Goal: Communication & Community: Answer question/provide support

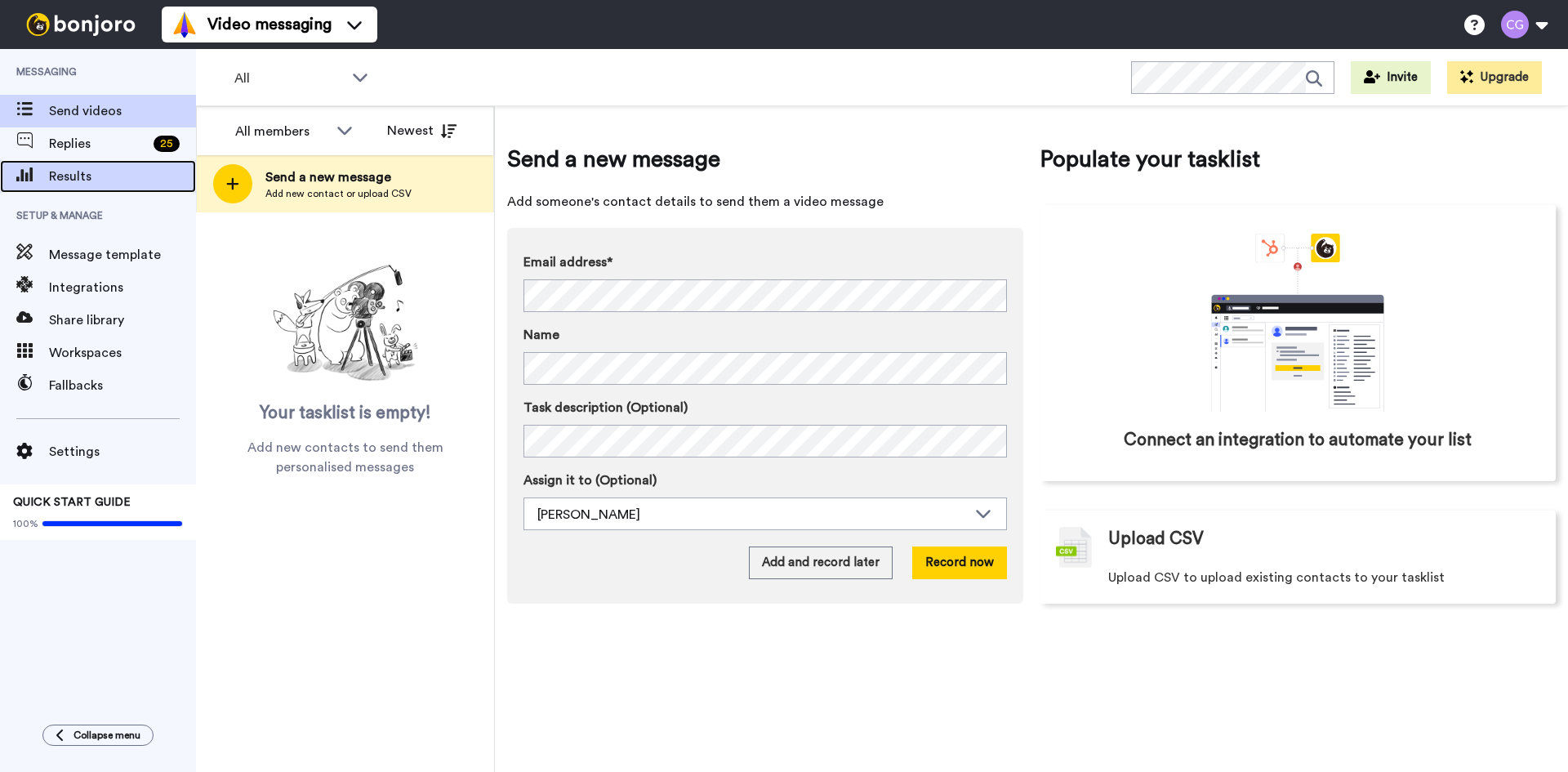
click at [125, 177] on span "Results" at bounding box center [123, 176] width 147 height 20
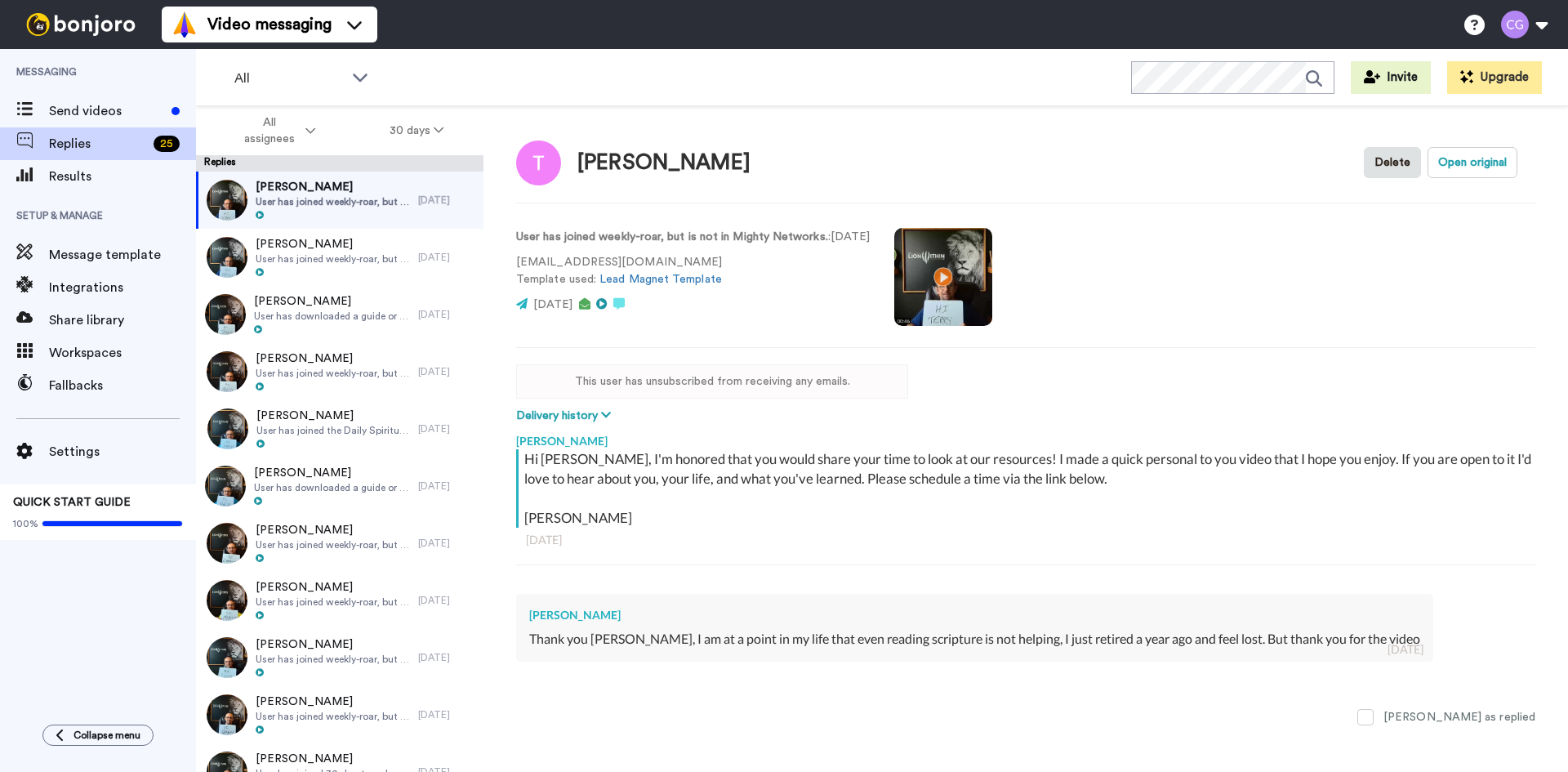
click at [771, 675] on div "Chris Grainger Hi Terry, I'm honored that you would share your time to look at …" at bounding box center [1026, 551] width 1019 height 253
click at [1388, 653] on div "2 days ago" at bounding box center [1406, 649] width 36 height 16
click at [1104, 729] on div "Terry Crawford Delete Open original User has joined weekly-roar, but is not in …" at bounding box center [1026, 468] width 1085 height 723
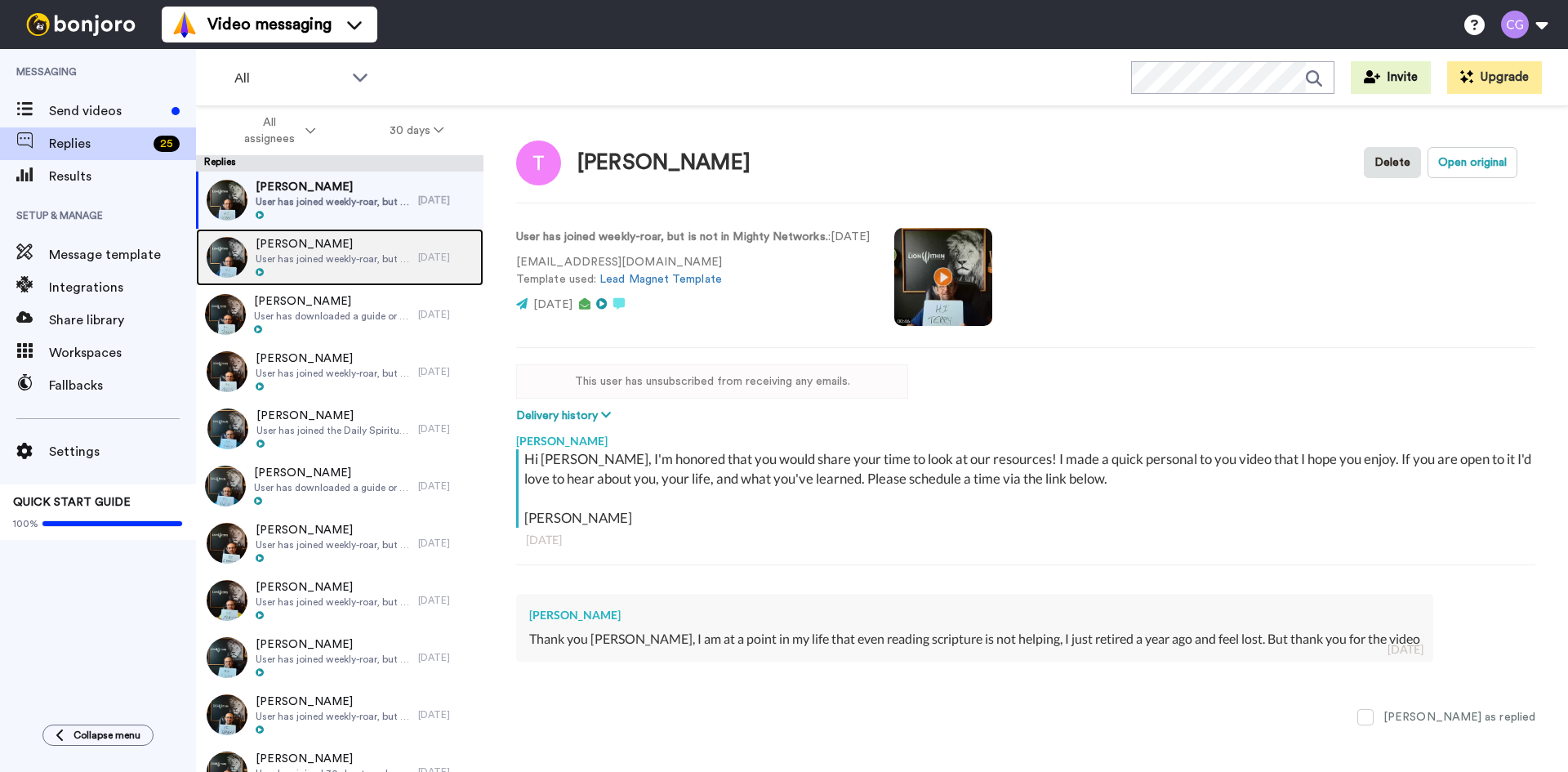
click at [304, 253] on span "User has joined weekly-roar, but is not in Mighty Networks." at bounding box center [333, 259] width 154 height 13
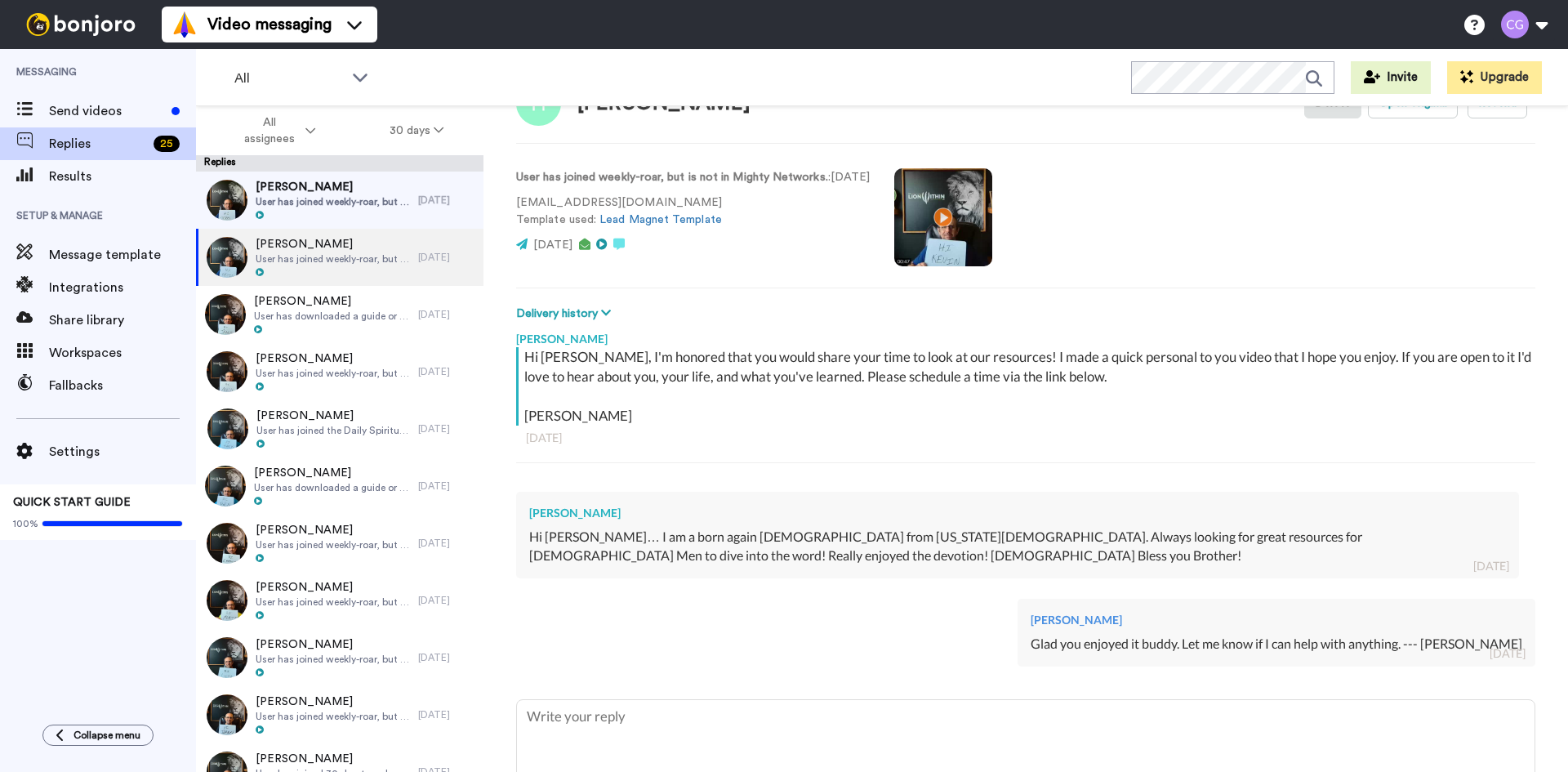
scroll to position [161, 0]
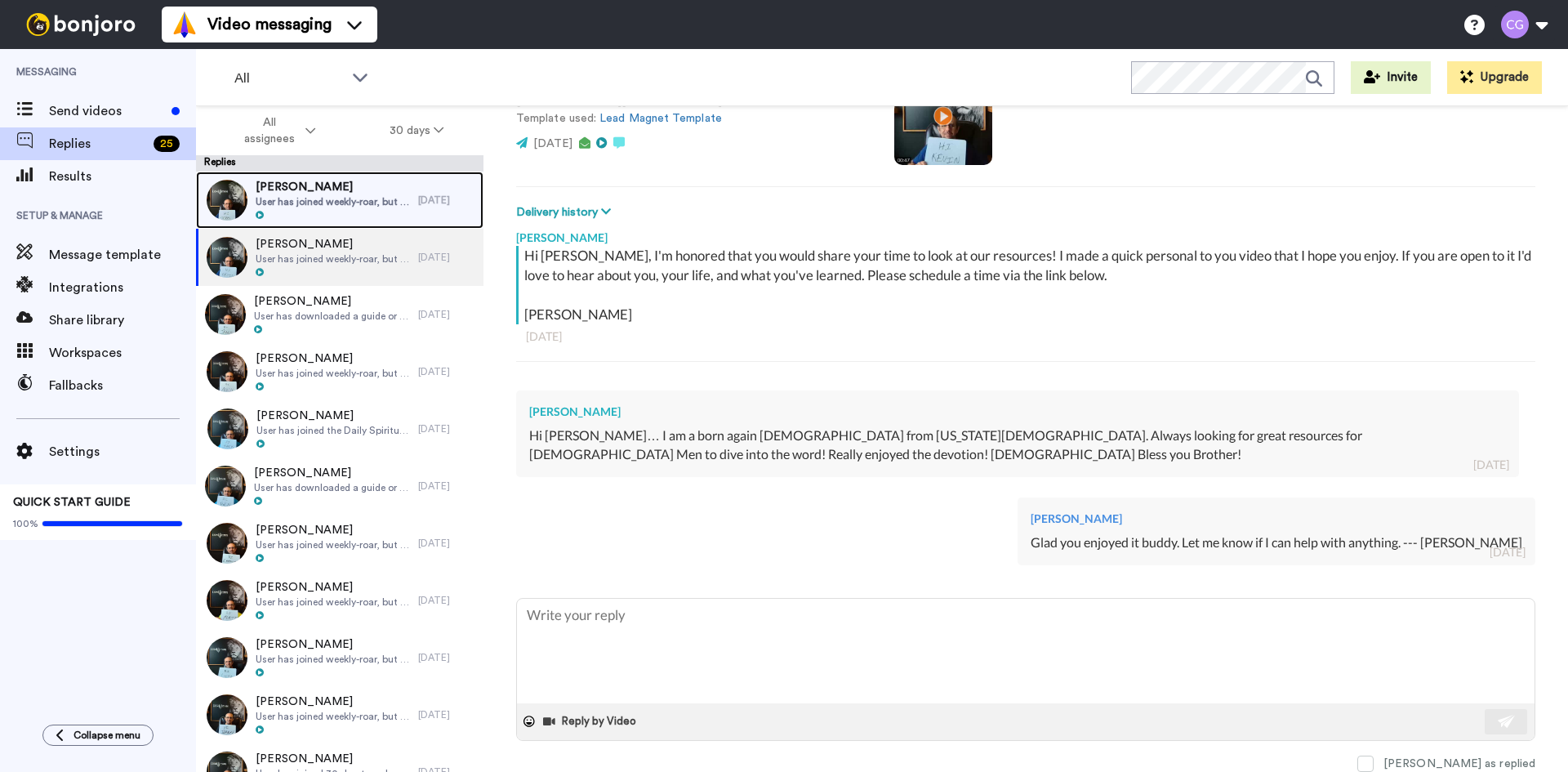
click at [341, 210] on div at bounding box center [333, 216] width 154 height 11
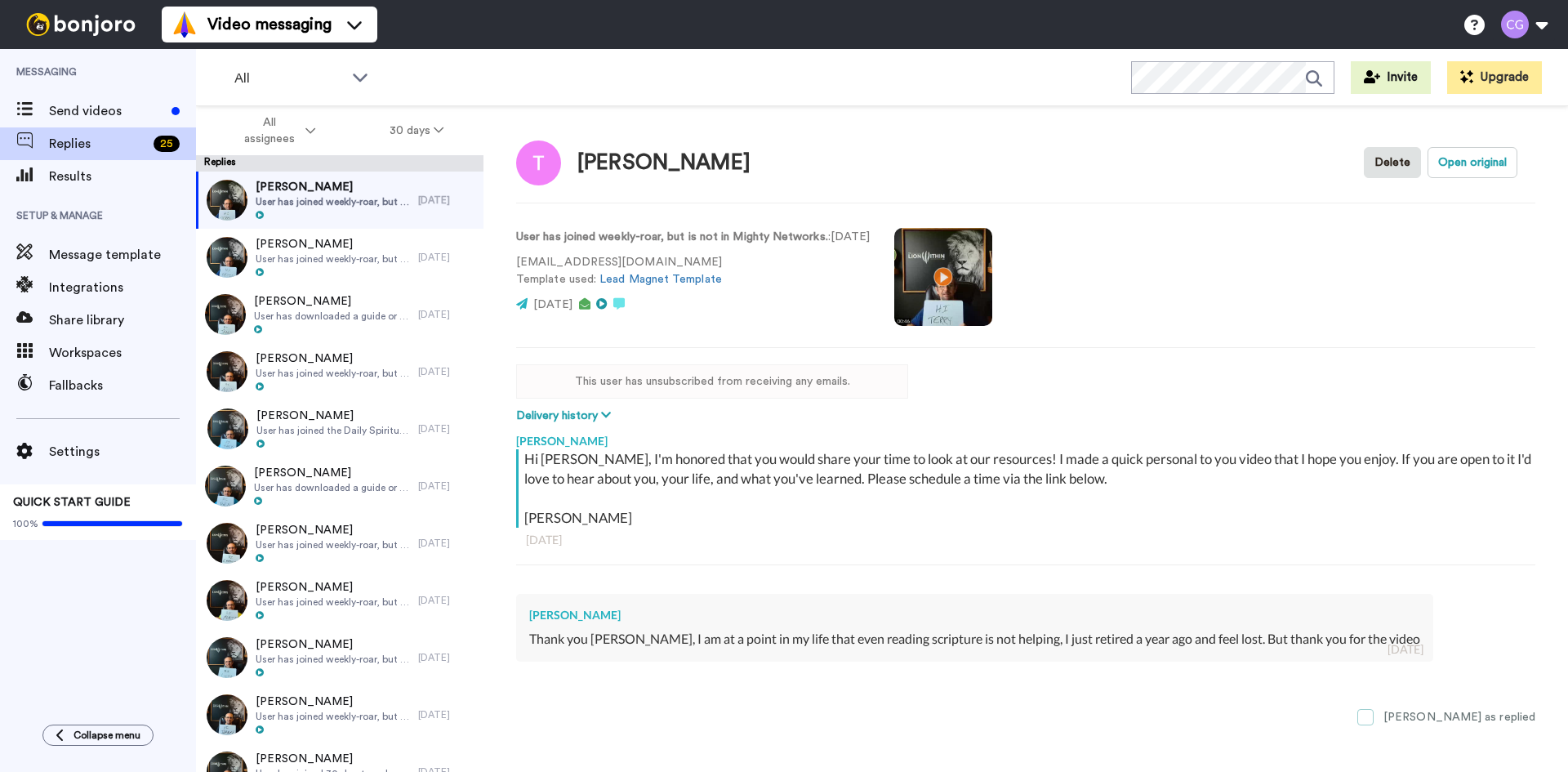
click at [1374, 714] on span at bounding box center [1365, 717] width 16 height 16
click at [625, 303] on icon at bounding box center [619, 304] width 11 height 11
click at [1469, 167] on button "Open original" at bounding box center [1473, 163] width 89 height 31
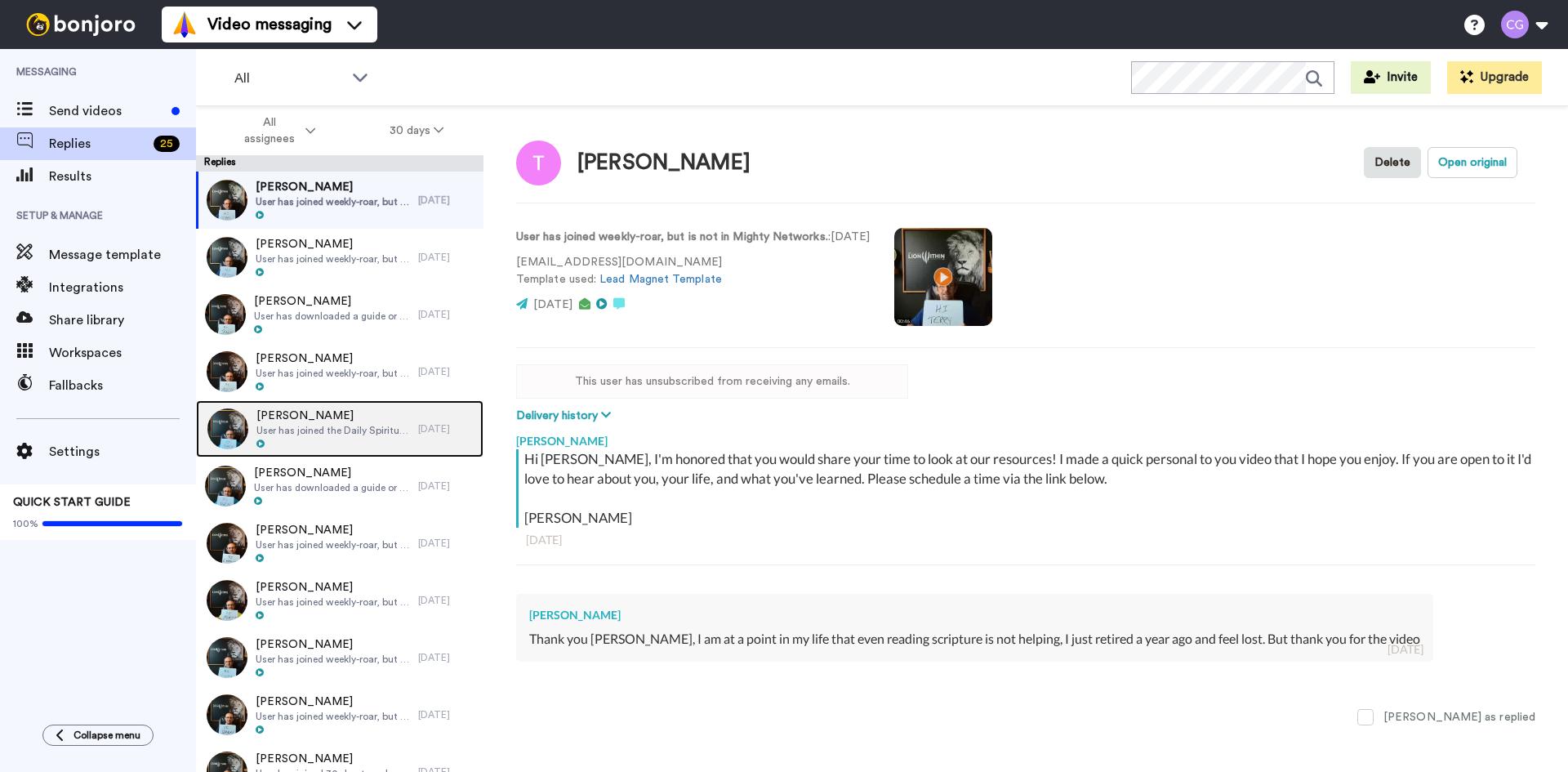
click at [337, 427] on span "User has joined the Daily Spiritual Kick Off" at bounding box center [333, 431] width 153 height 13
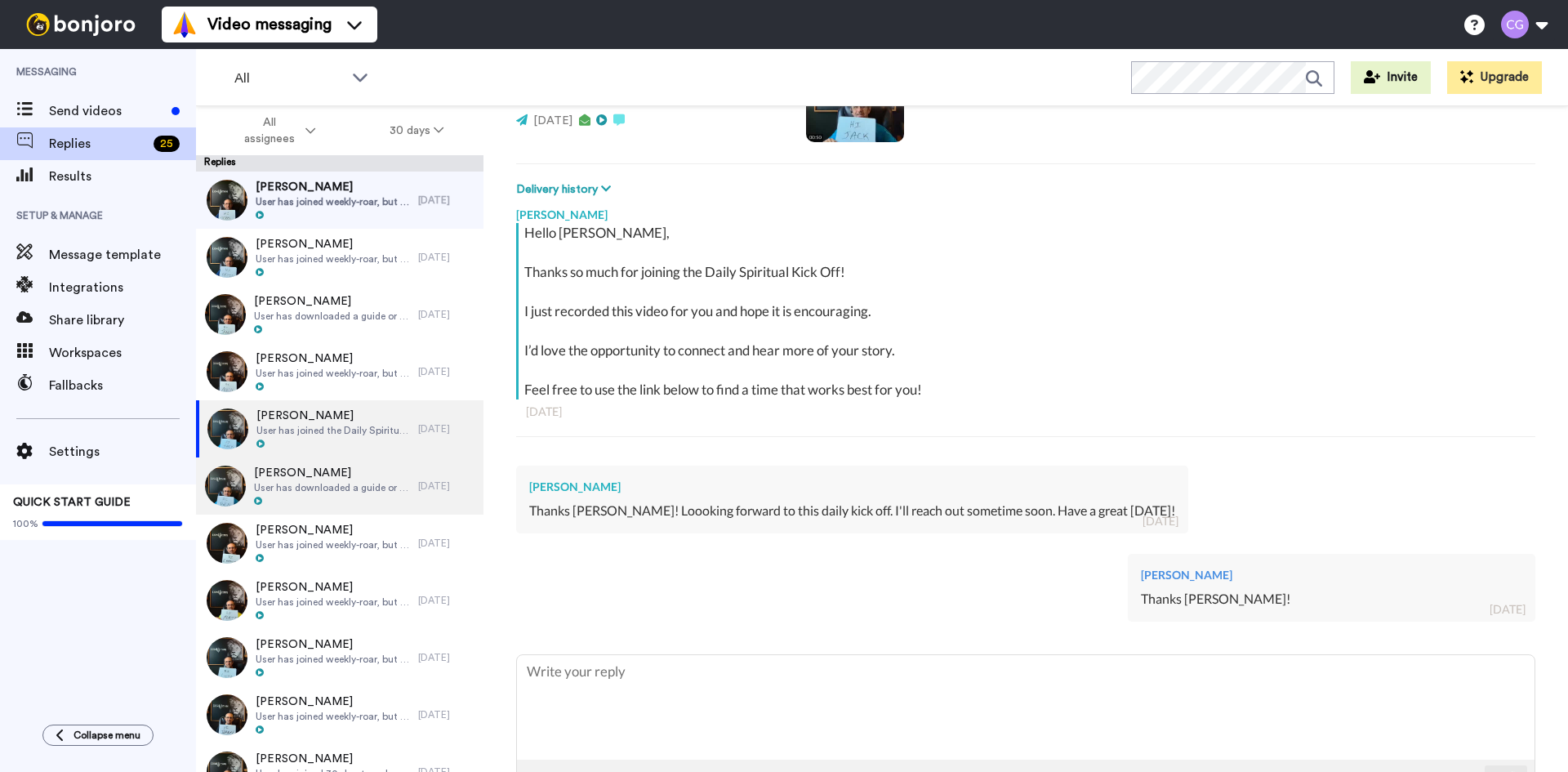
scroll to position [159, 0]
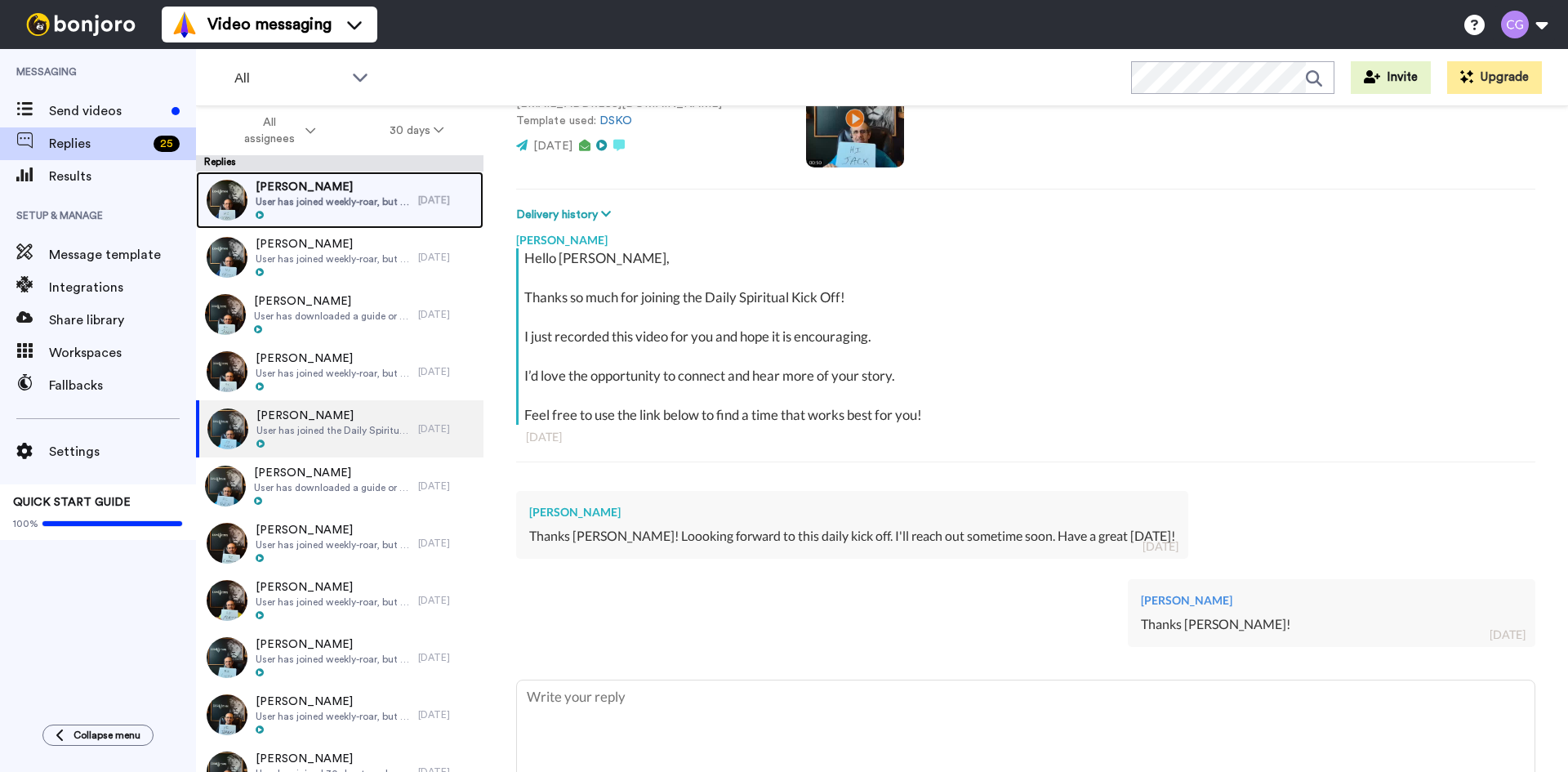
click at [371, 207] on span "User has joined weekly-roar, but is not in Mighty Networks." at bounding box center [333, 202] width 154 height 13
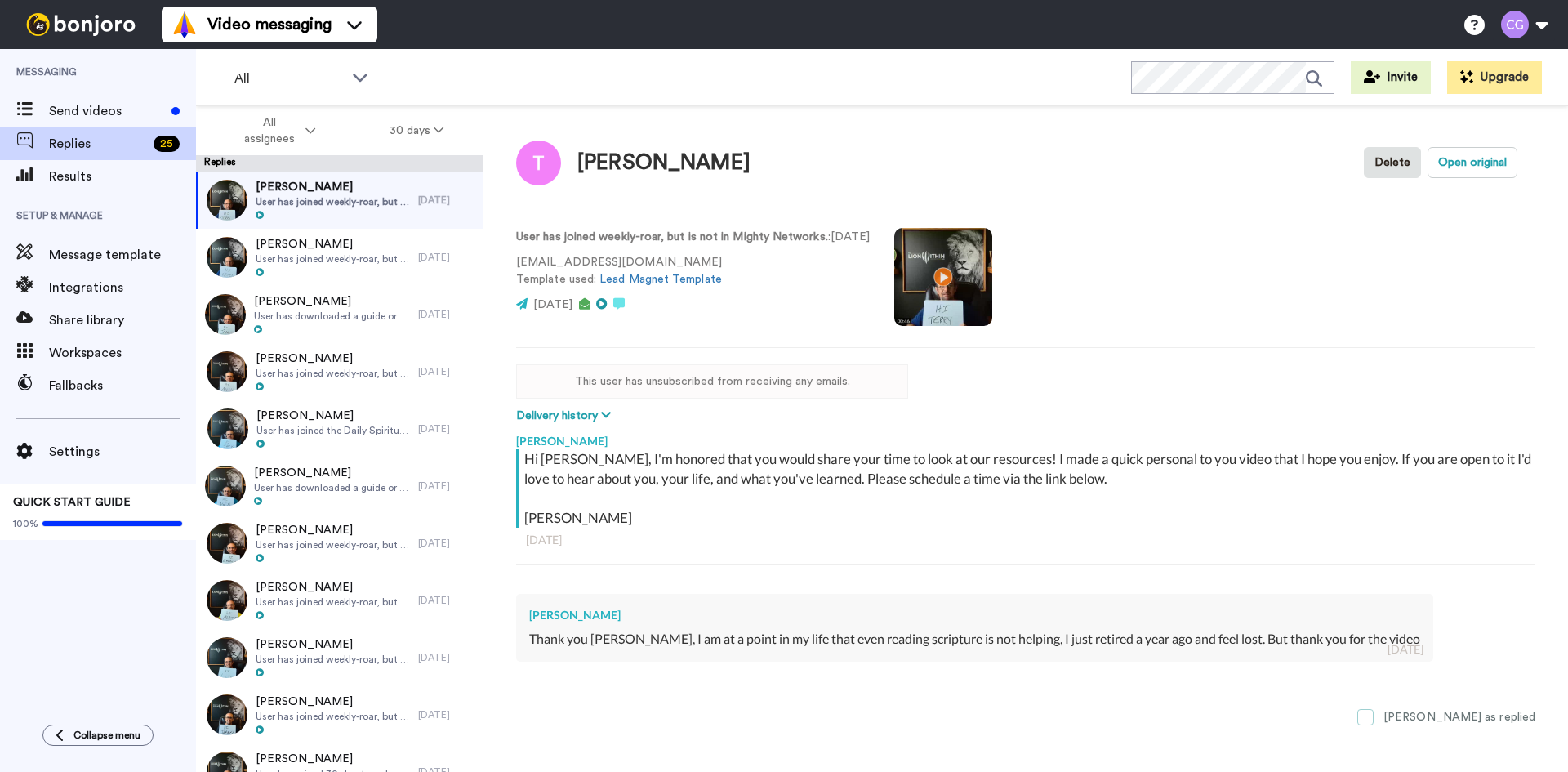
click at [1374, 714] on span at bounding box center [1365, 717] width 16 height 16
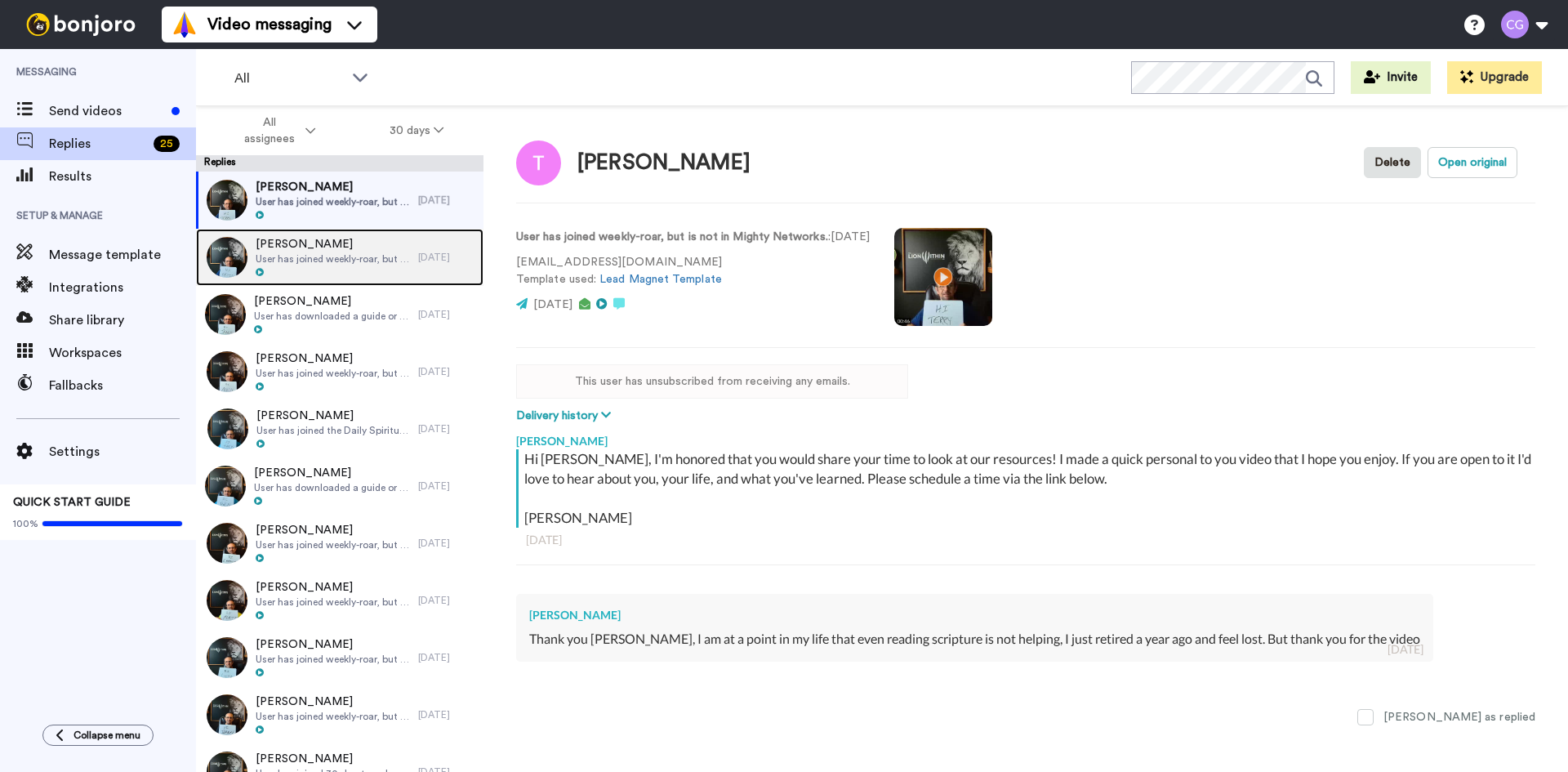
click at [346, 251] on span "Kevin" at bounding box center [333, 244] width 154 height 16
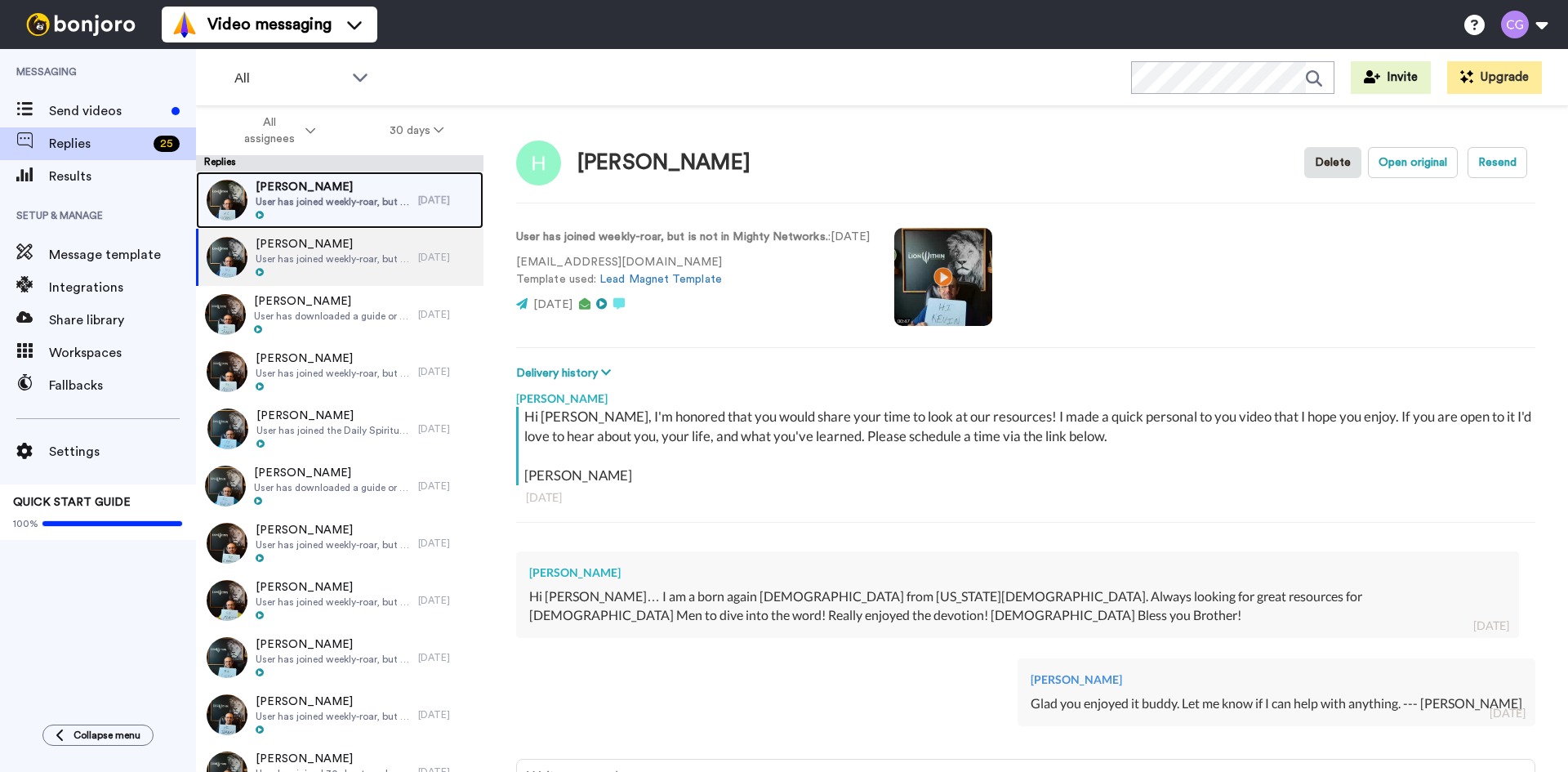
click at [355, 203] on span "User has joined weekly-roar, but is not in Mighty Networks." at bounding box center [333, 202] width 154 height 13
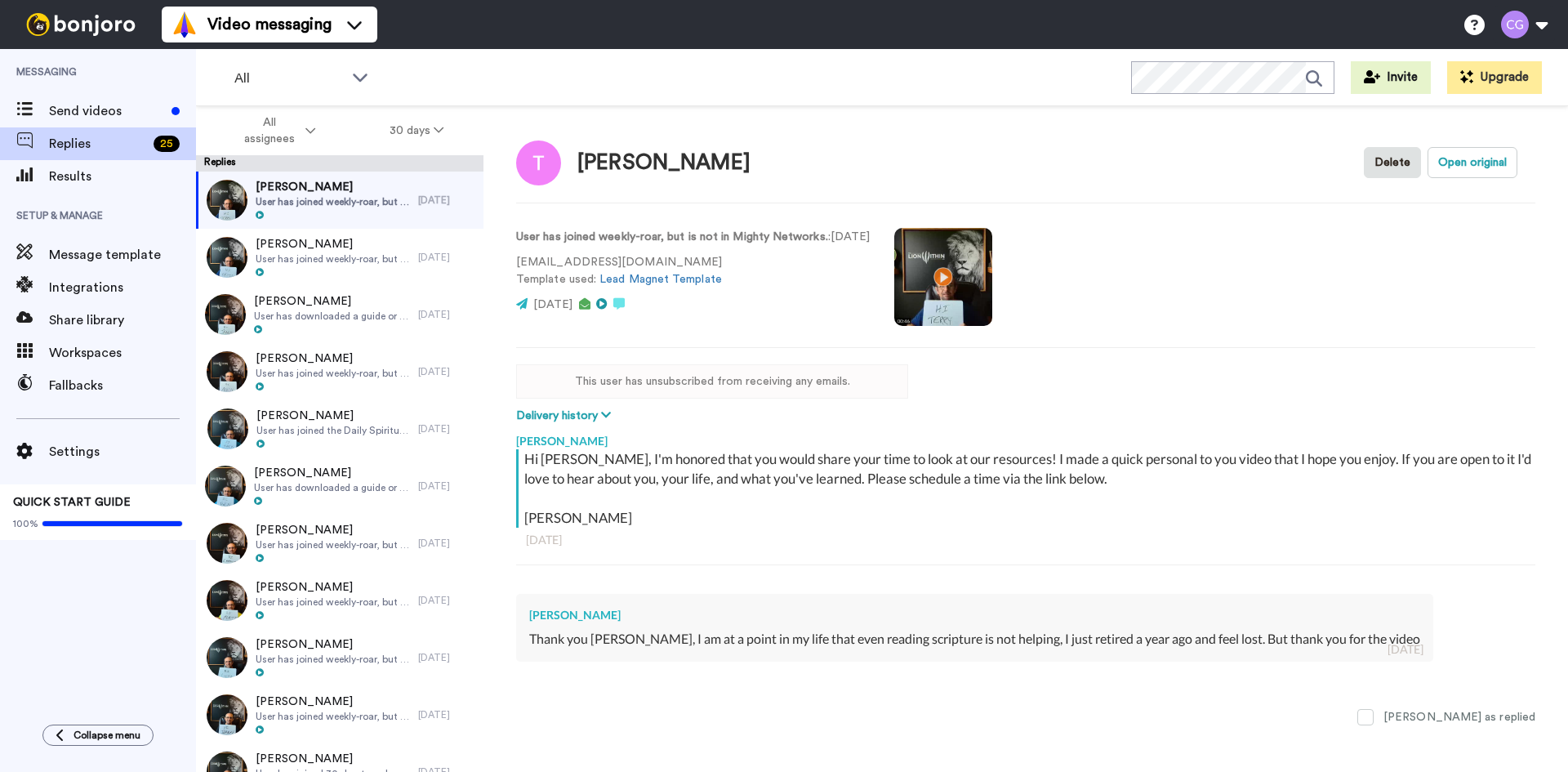
type textarea "x"
